Goal: Task Accomplishment & Management: Complete application form

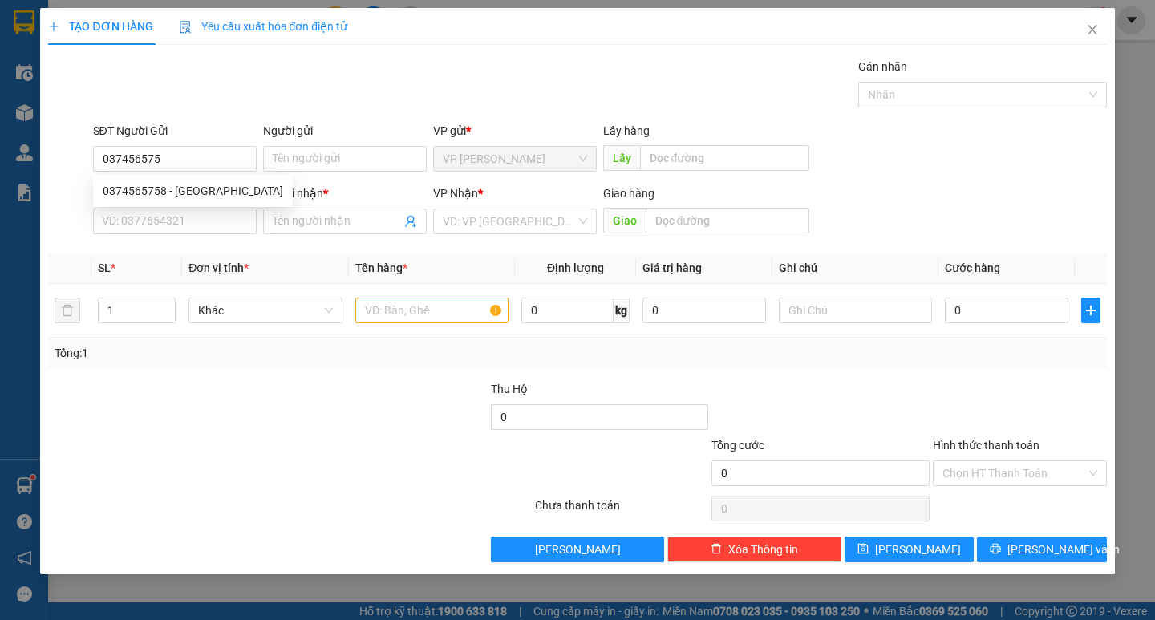
type input "0374565758"
click at [180, 196] on div "0374565758 - [GEOGRAPHIC_DATA]" at bounding box center [193, 191] width 180 height 18
type input "THÁI BÌNH"
type input "0374565758"
type input "THÁI BÌNH"
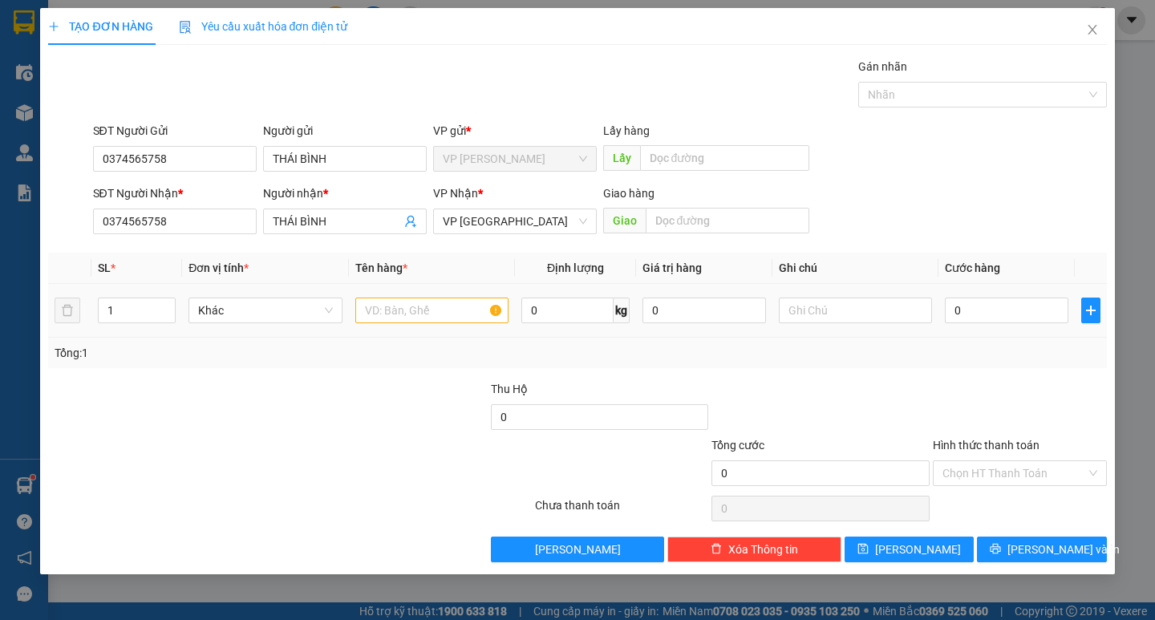
type input "0374565758"
click at [428, 312] on input "text" at bounding box center [431, 311] width 153 height 26
click at [130, 319] on input "1" at bounding box center [137, 310] width 76 height 24
type input "4"
click at [422, 317] on input "text" at bounding box center [431, 311] width 153 height 26
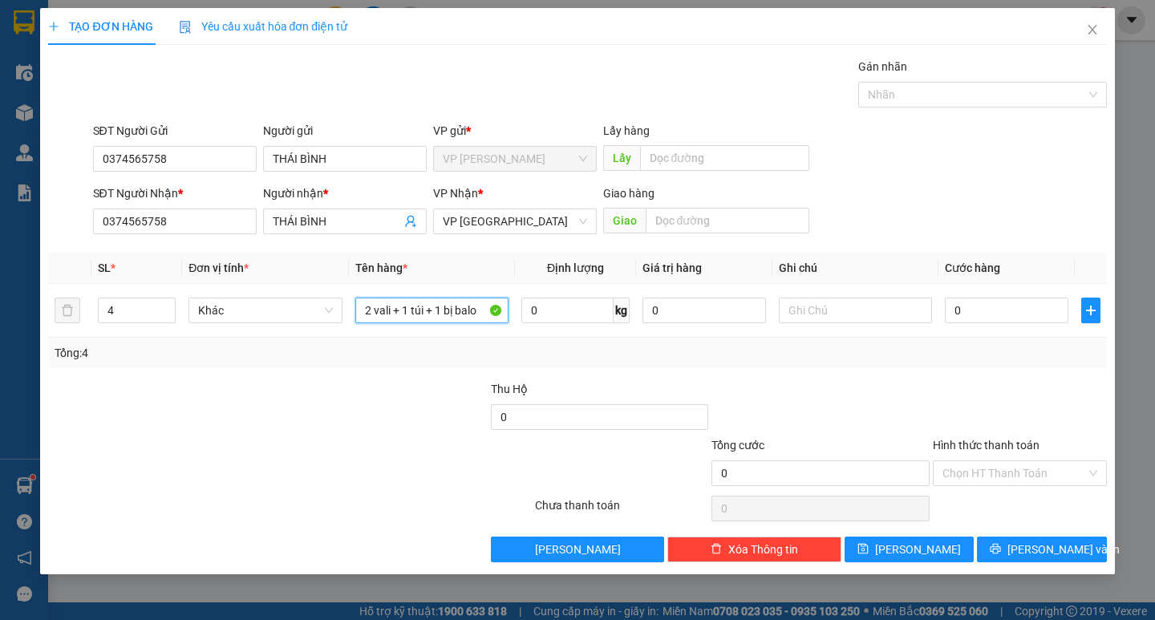
type input "2 vali + 1 túi + 1 bị balo"
click at [856, 311] on input "text" at bounding box center [855, 311] width 153 height 26
type input "h"
click at [994, 314] on input "0" at bounding box center [1006, 311] width 123 height 26
type input "1"
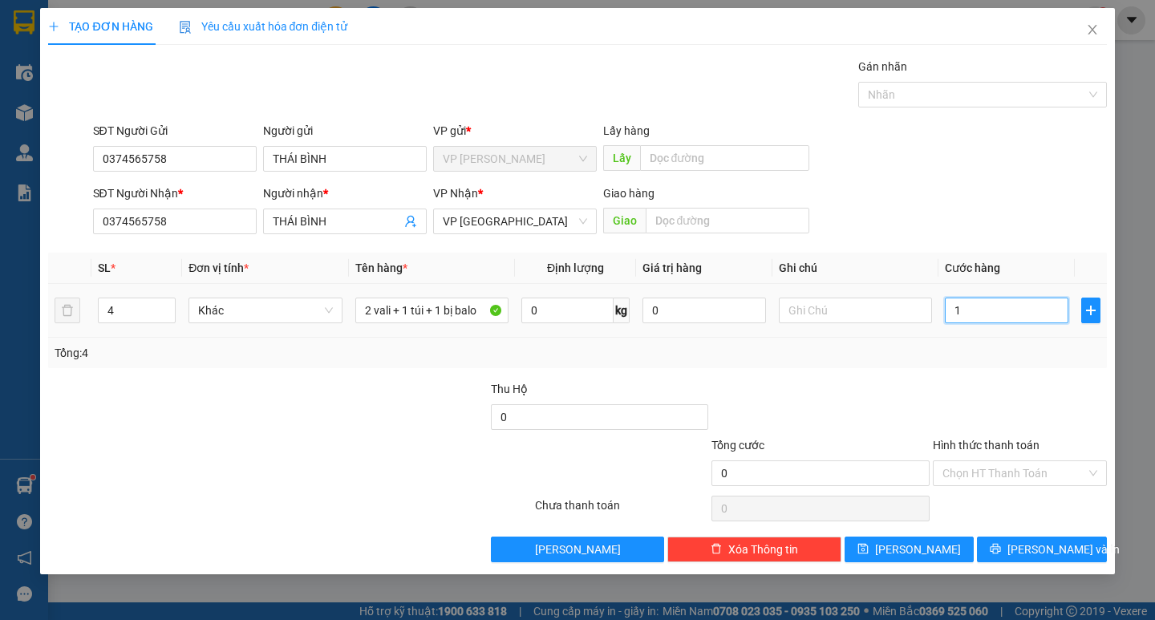
type input "1"
type input "18"
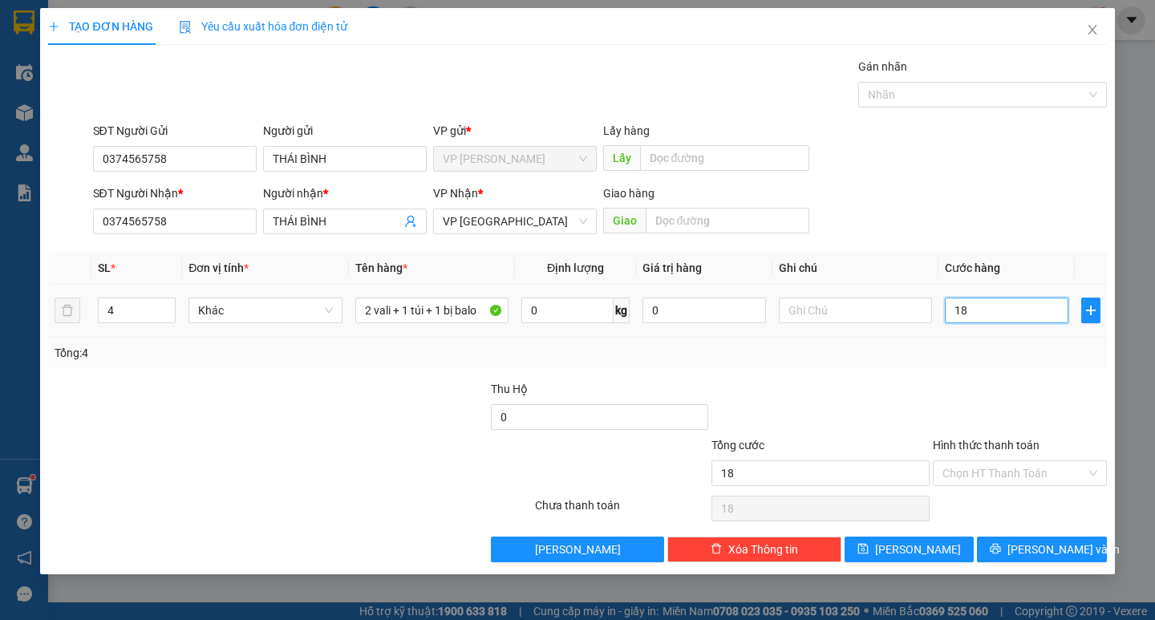
type input "180"
type input "1.800"
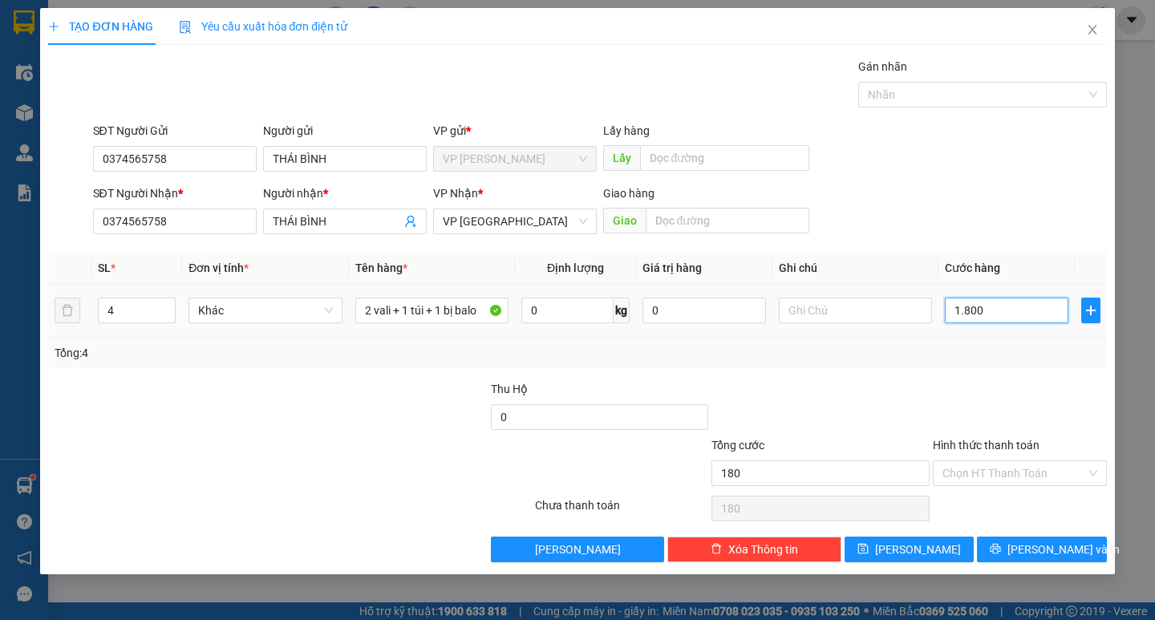
type input "1.800"
type input "18.000"
type input "180.000"
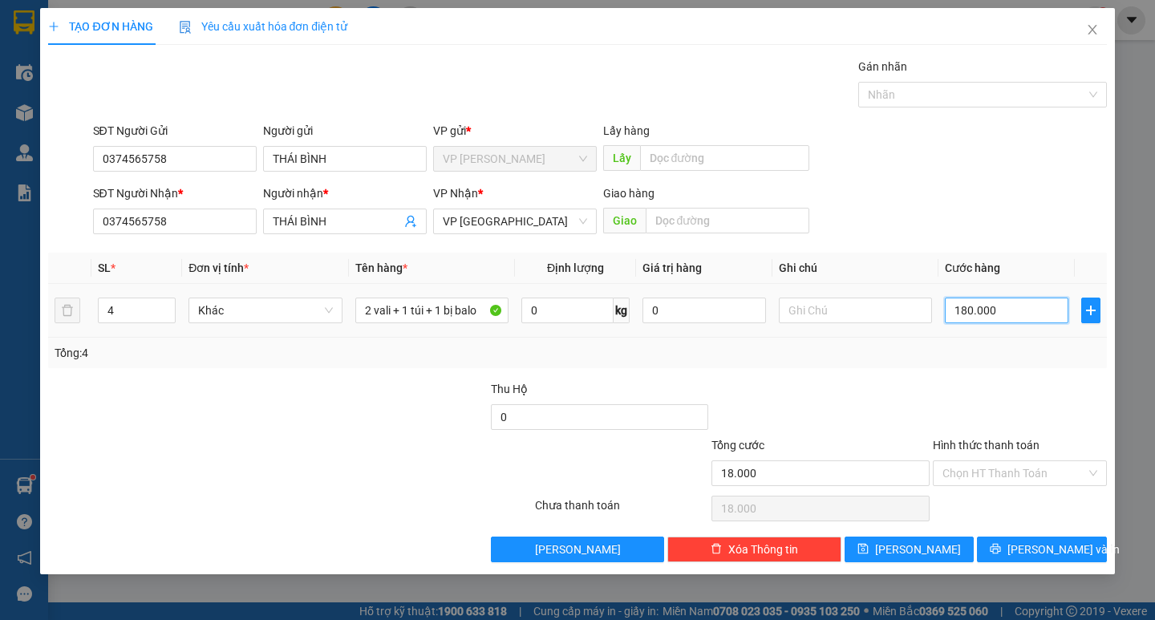
type input "180.000"
click at [1011, 468] on input "Hình thức thanh toán" at bounding box center [1014, 473] width 144 height 24
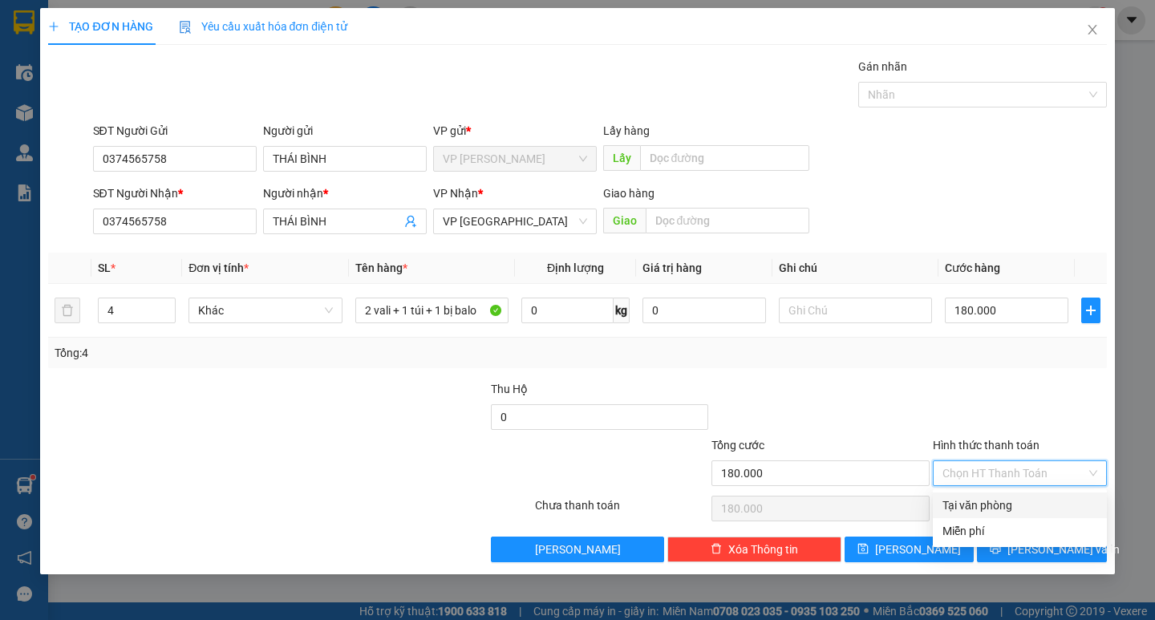
click at [973, 501] on div "Tại văn phòng" at bounding box center [1019, 505] width 155 height 18
type input "0"
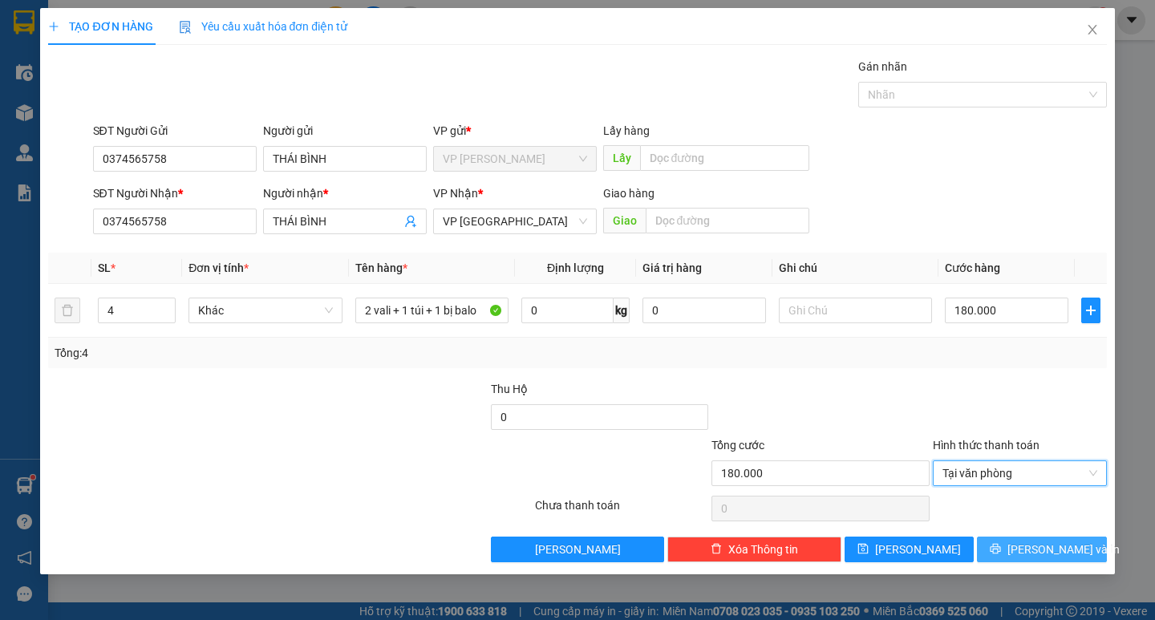
click at [1001, 552] on icon "printer" at bounding box center [995, 549] width 10 height 10
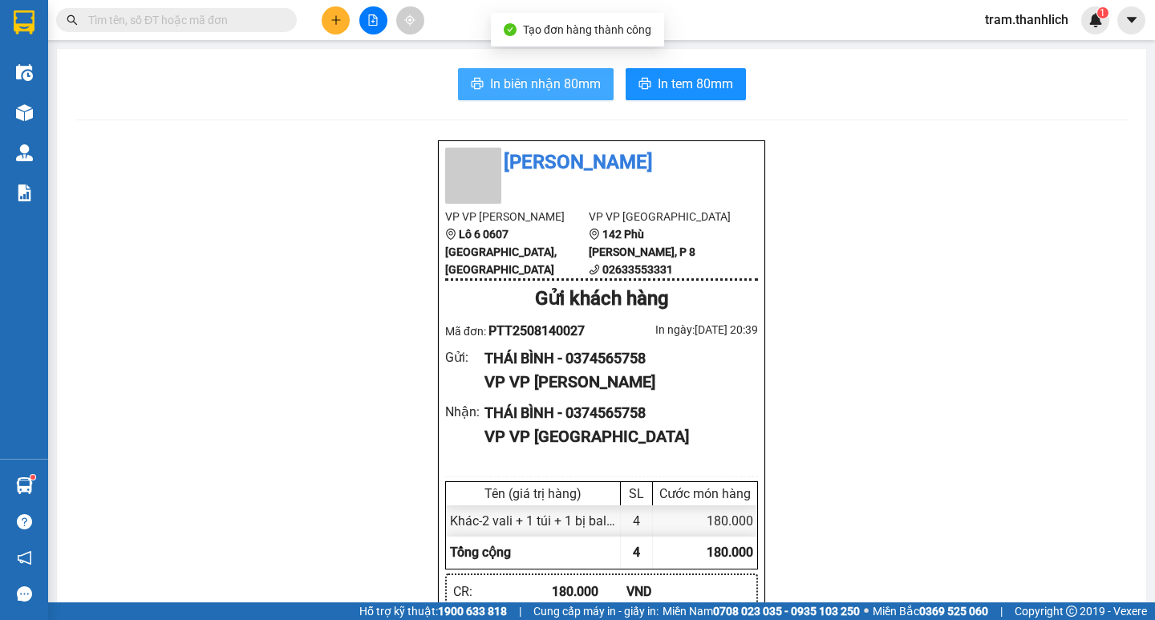
click at [566, 84] on span "In biên nhận 80mm" at bounding box center [545, 84] width 111 height 20
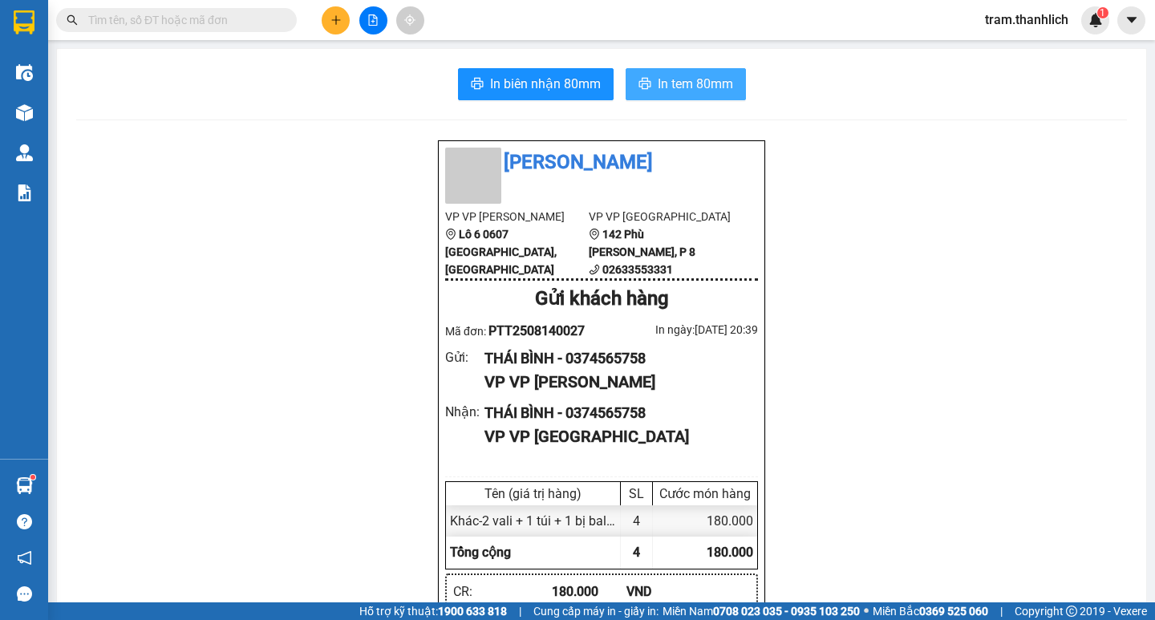
click at [704, 76] on span "In tem 80mm" at bounding box center [695, 84] width 75 height 20
click at [711, 75] on span "In tem 80mm" at bounding box center [695, 84] width 75 height 20
click at [717, 82] on span "In tem 80mm" at bounding box center [695, 84] width 75 height 20
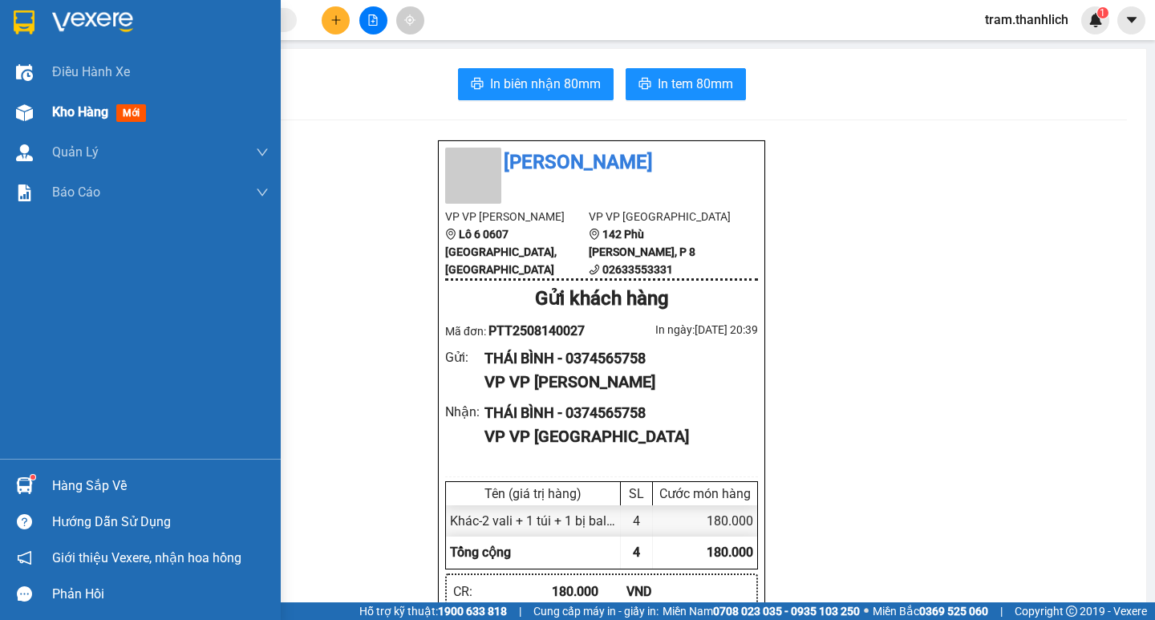
click at [76, 116] on span "Kho hàng" at bounding box center [80, 111] width 56 height 15
